Goal: Task Accomplishment & Management: Manage account settings

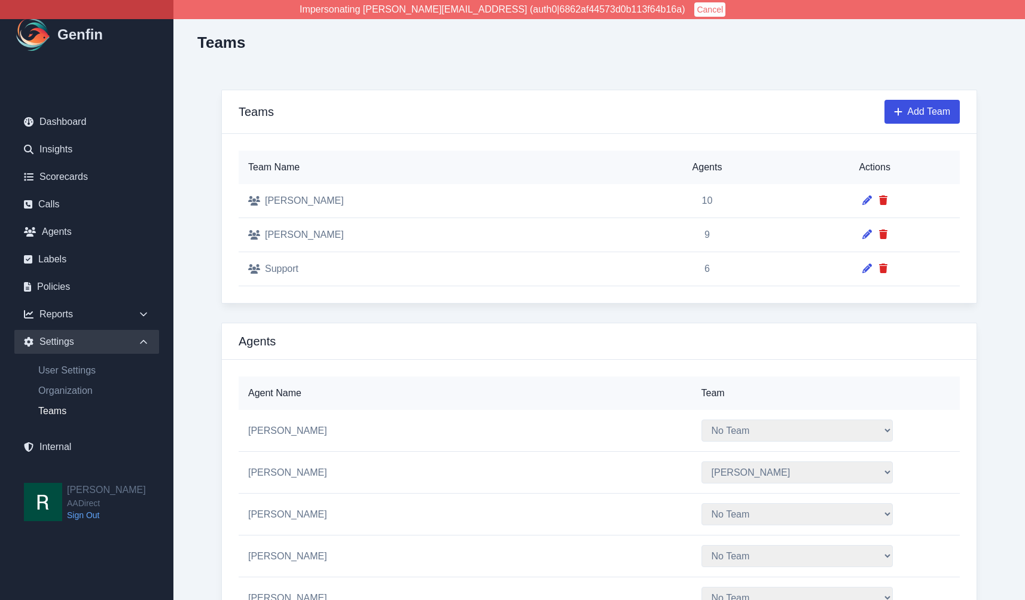
select select "2"
select select "4"
select select "2"
select select "3"
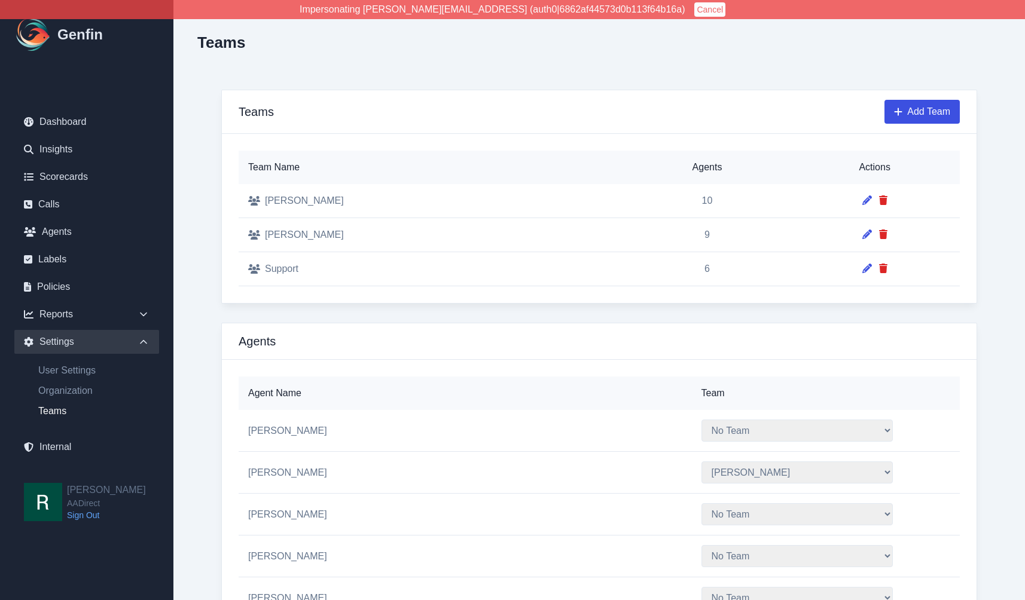
select select "4"
select select "2"
select select "3"
select select "4"
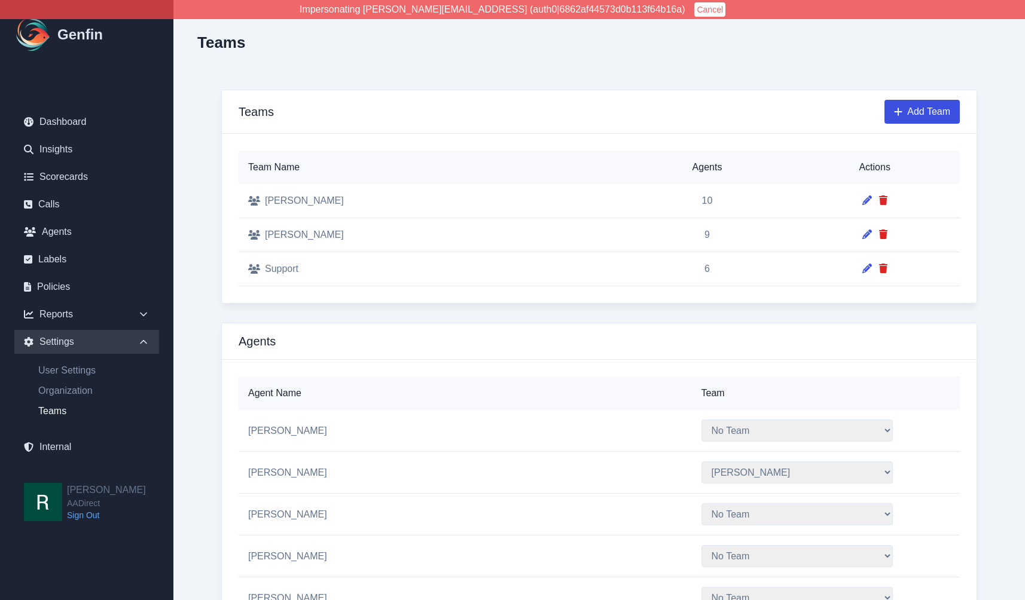
select select "4"
select select "3"
select select "4"
select select "3"
select select "2"
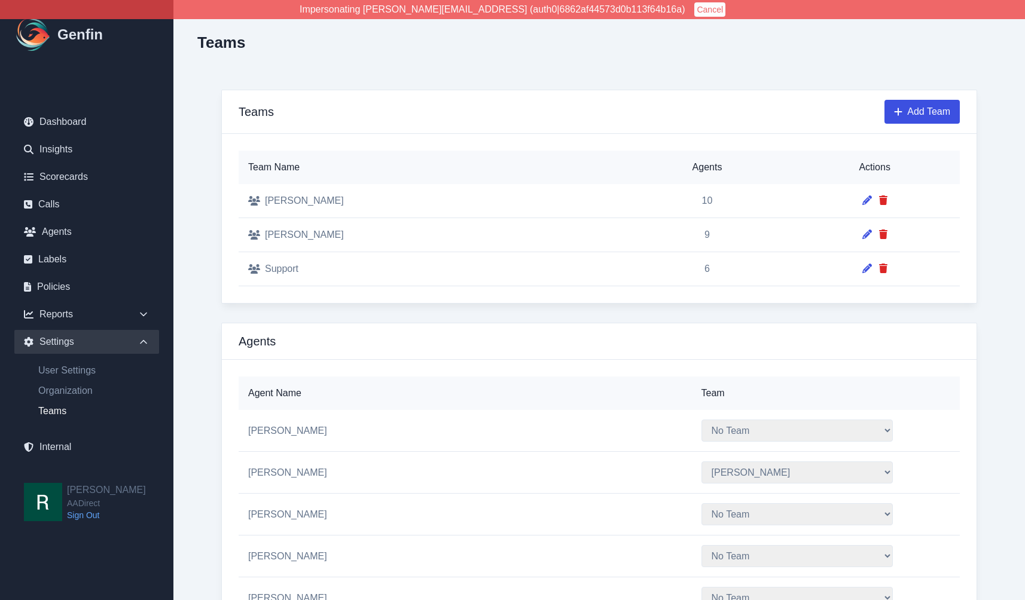
select select "3"
select select "2"
select select "4"
